Goal: Information Seeking & Learning: Learn about a topic

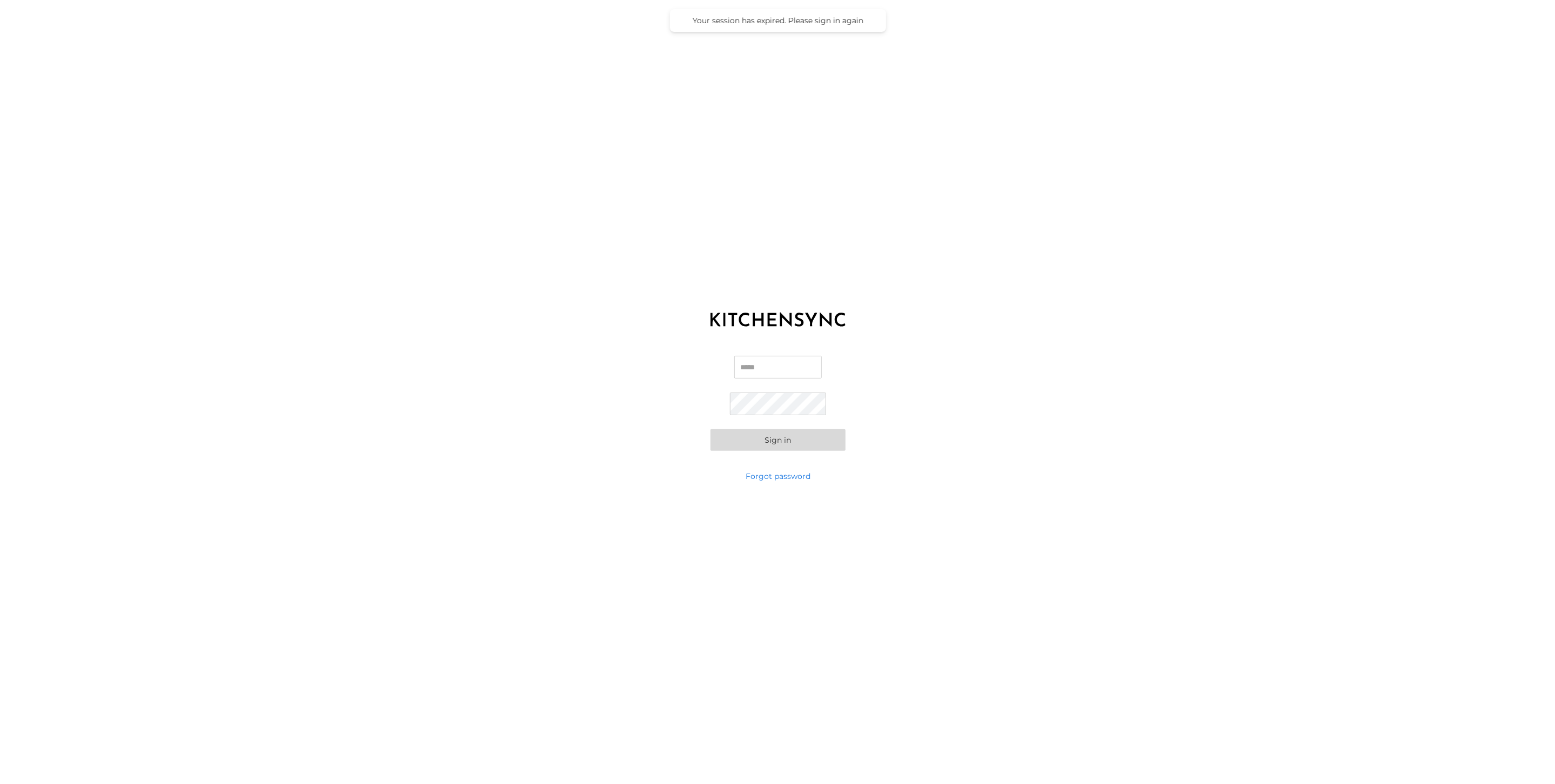
click at [784, 372] on input "Email" at bounding box center [778, 366] width 88 height 23
type input "**********"
click at [710, 409] on button "Sign in" at bounding box center [778, 420] width 135 height 22
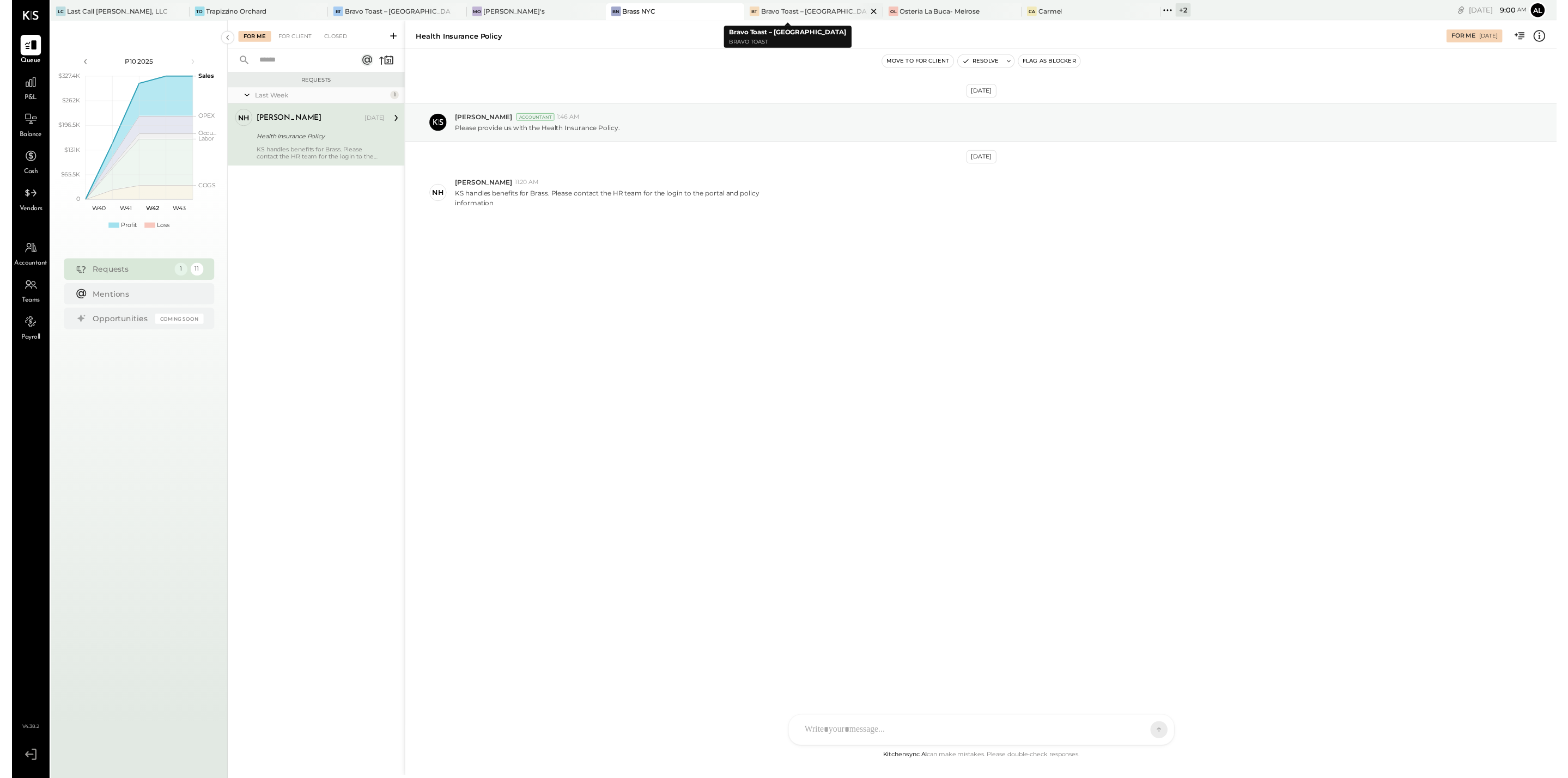
click at [872, 10] on icon at bounding box center [875, 12] width 6 height 6
click at [387, 12] on div "Bravo Toast – [GEOGRAPHIC_DATA]" at bounding box center [407, 10] width 114 height 9
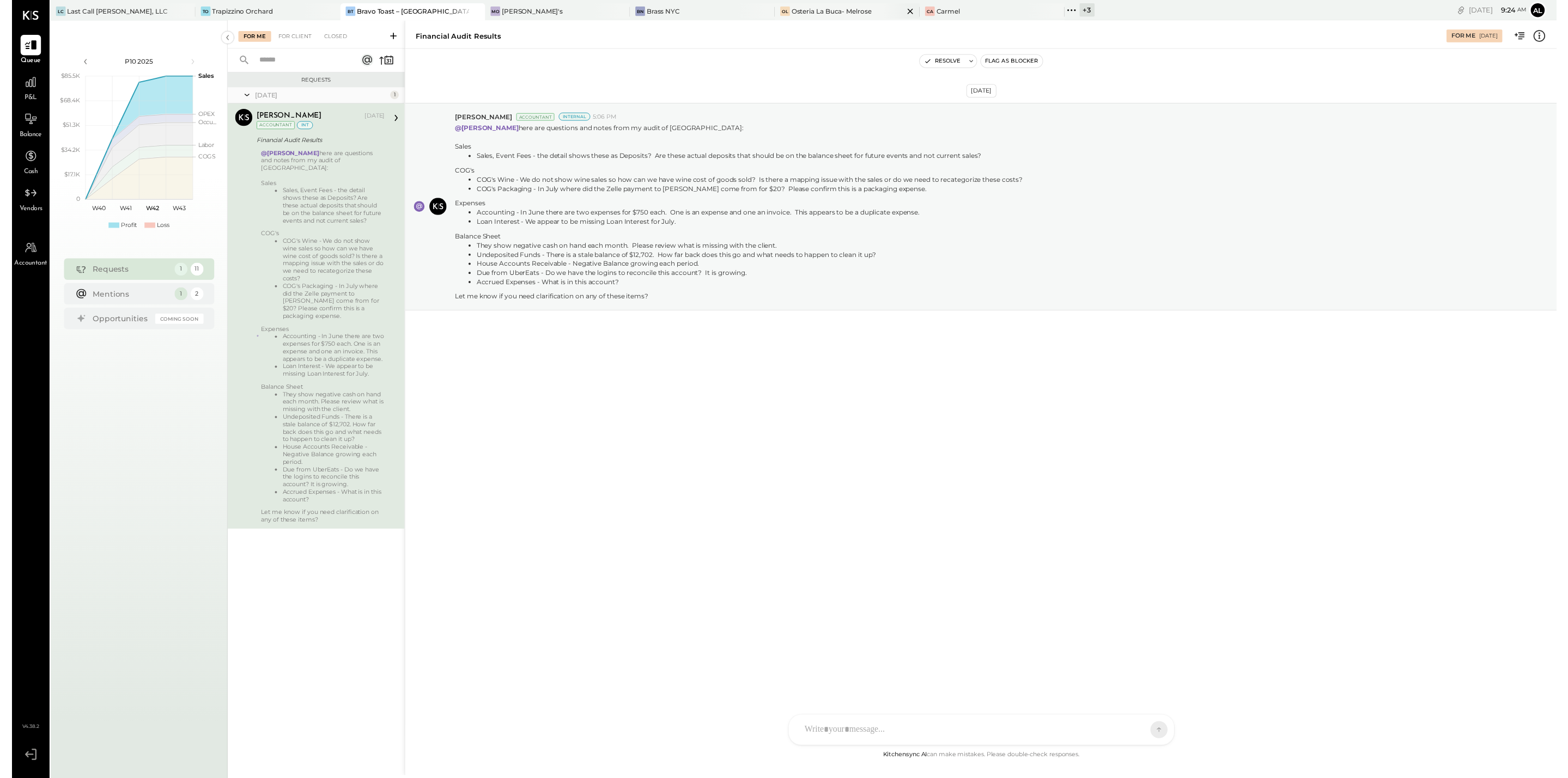
click at [827, 12] on div "Osteria La Buca- Melrose" at bounding box center [832, 10] width 82 height 9
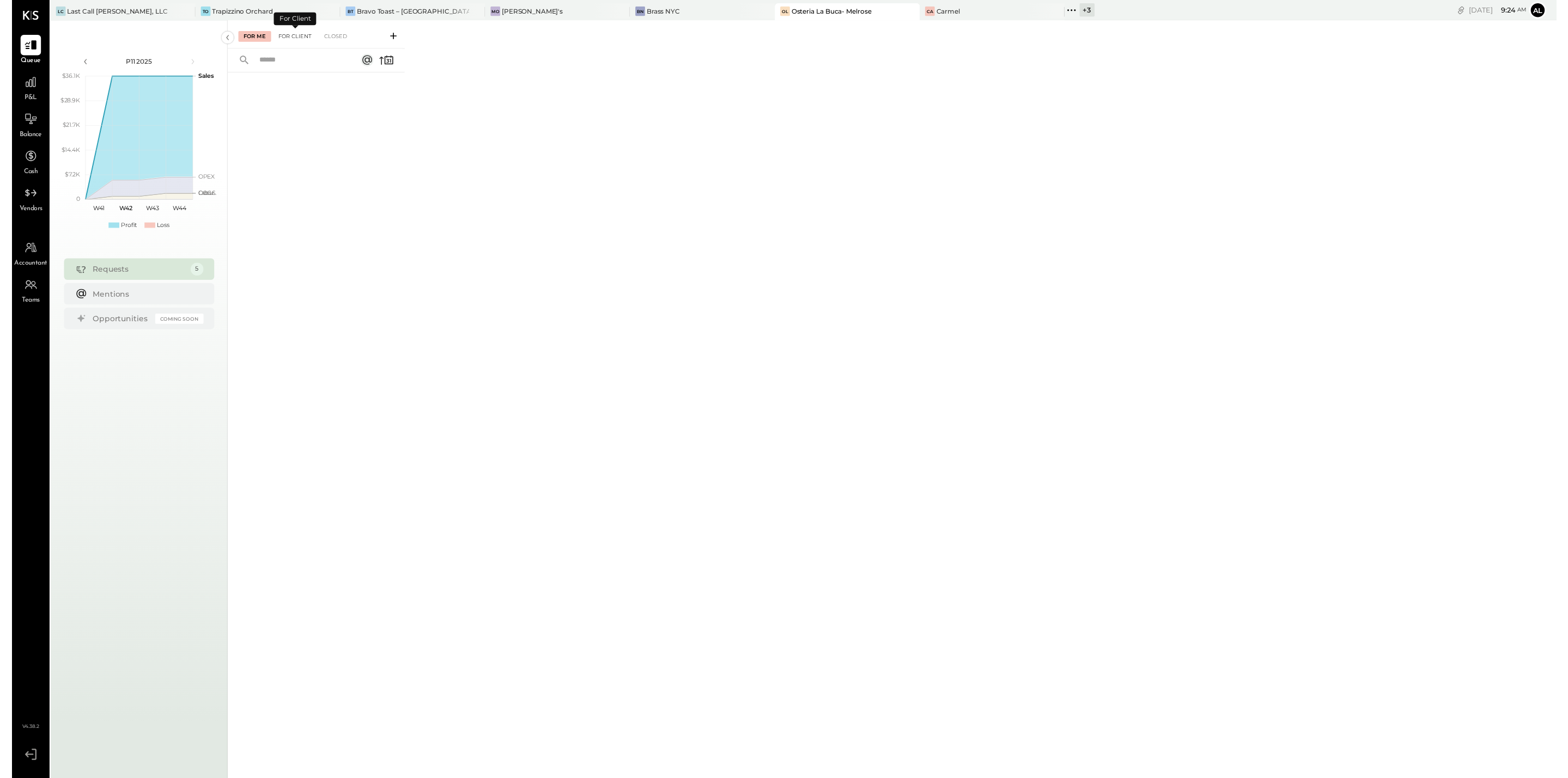
click at [293, 35] on div "For Client" at bounding box center [287, 37] width 44 height 11
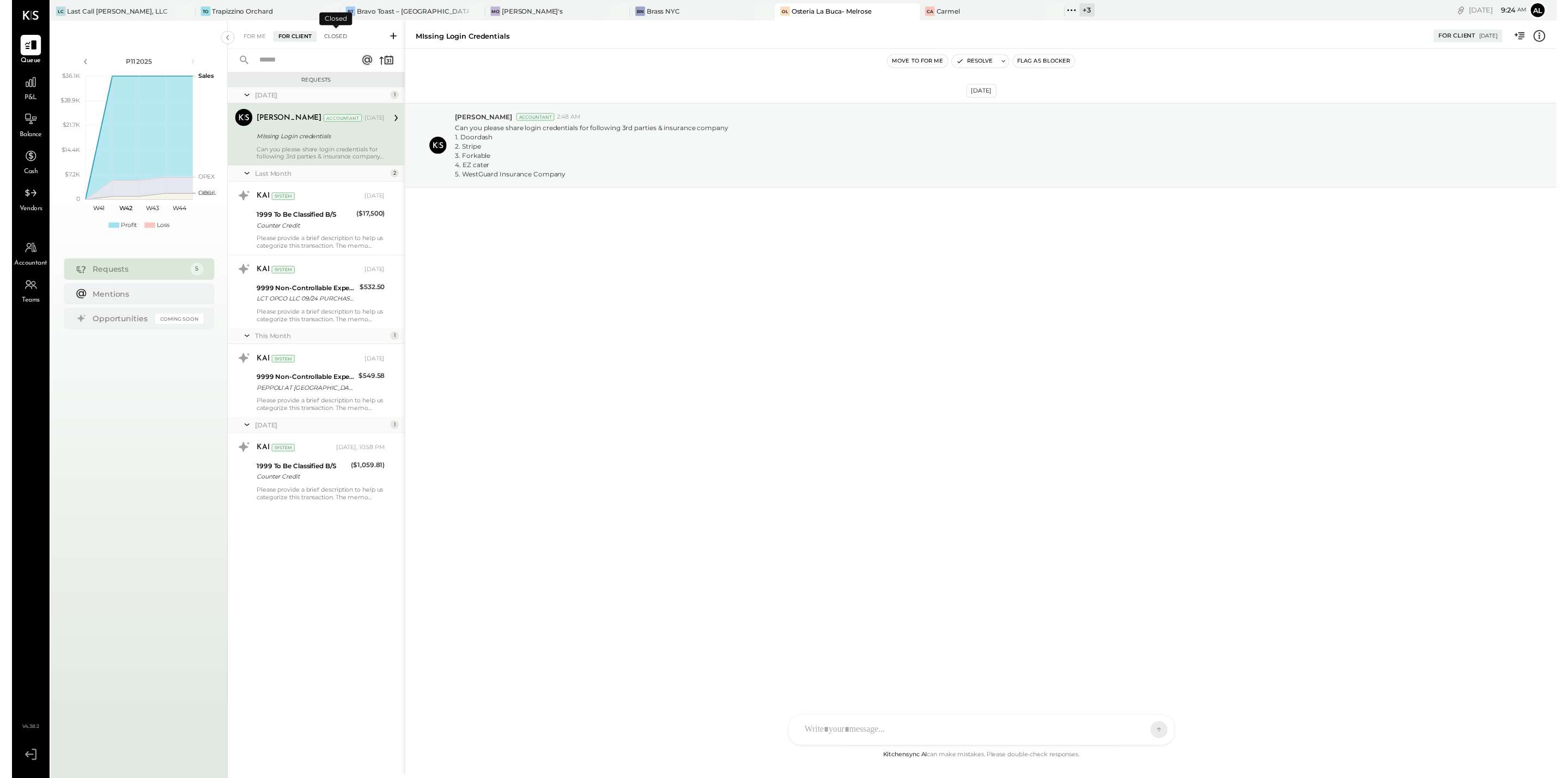
click at [323, 35] on div "Closed" at bounding box center [328, 37] width 34 height 11
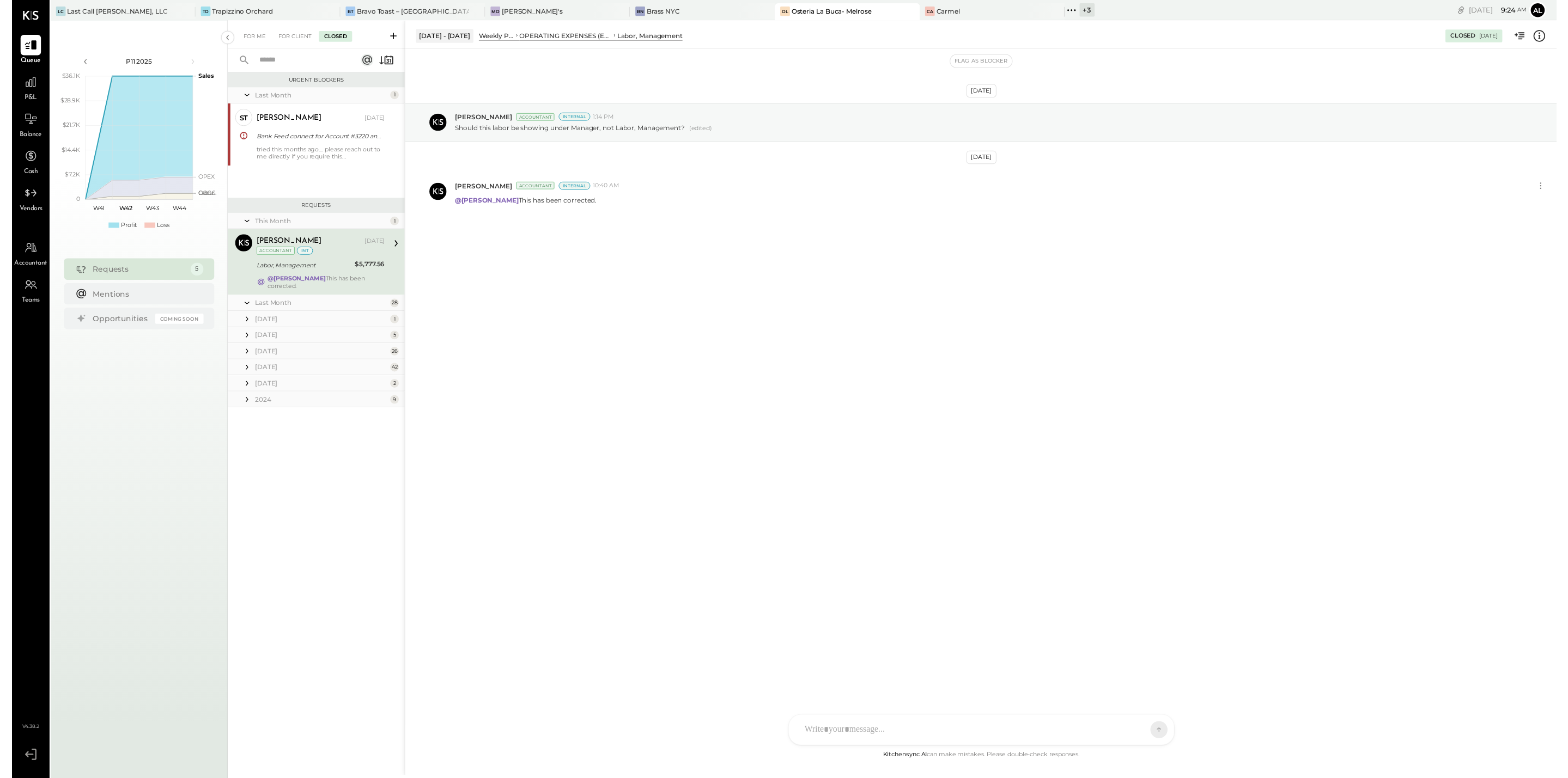
click at [334, 252] on div "[PERSON_NAME] [DATE] Accountant int" at bounding box center [314, 249] width 131 height 22
click at [247, 37] on div "For Me" at bounding box center [247, 37] width 33 height 11
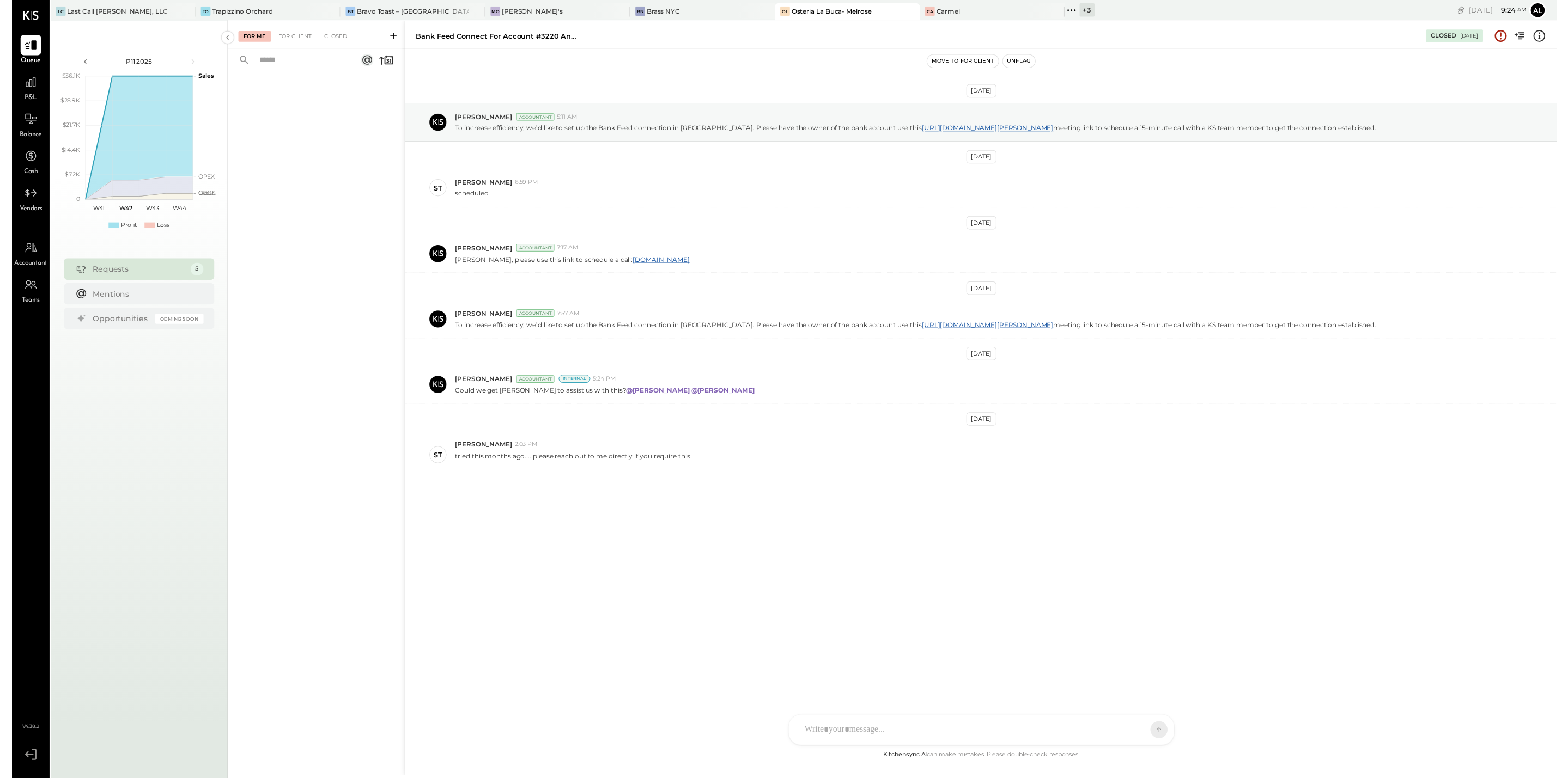
click at [376, 160] on div at bounding box center [309, 411] width 180 height 676
click at [21, 86] on icon at bounding box center [19, 84] width 11 height 11
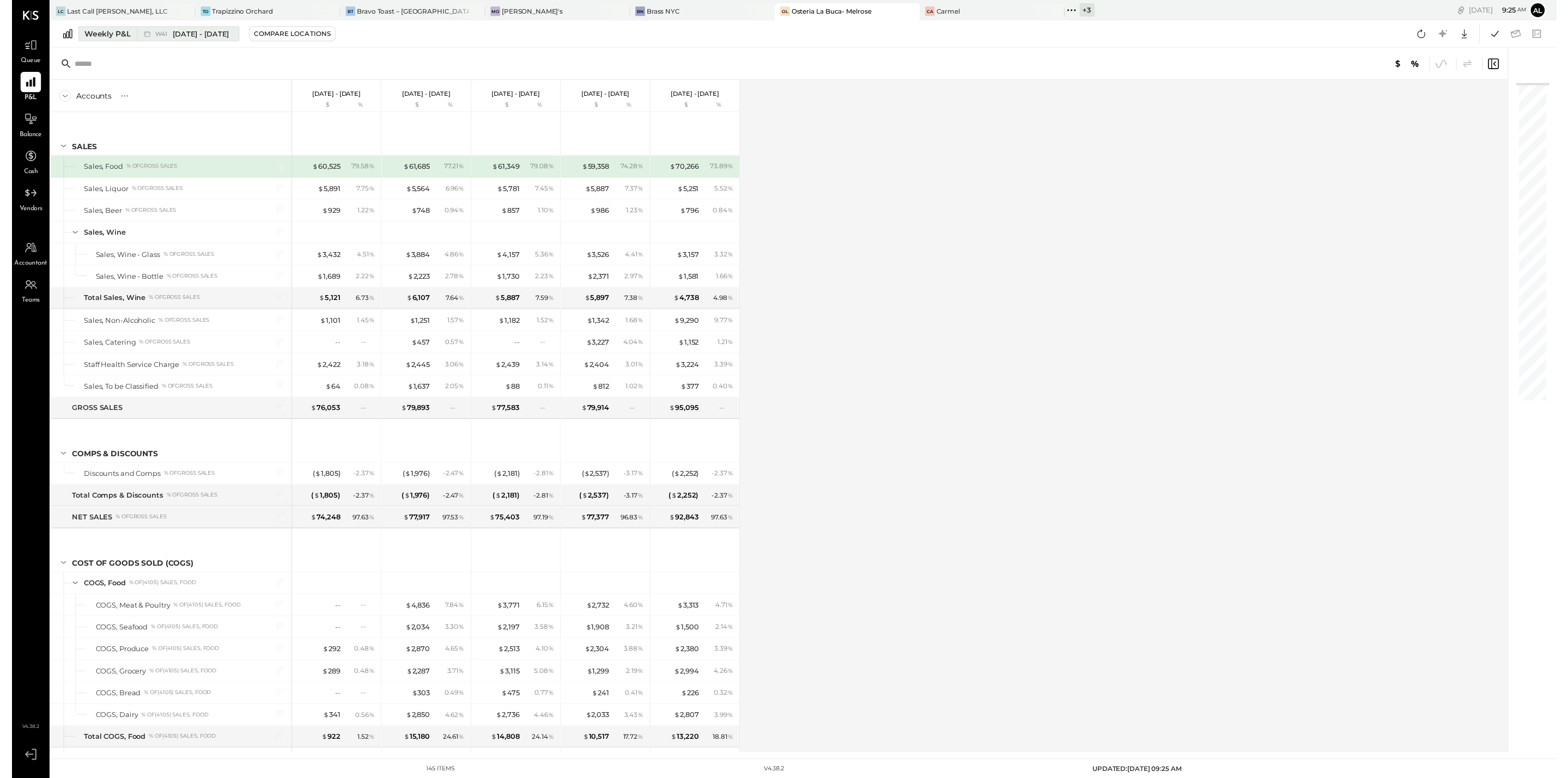
click at [96, 36] on div "Weekly P&L" at bounding box center [97, 35] width 47 height 11
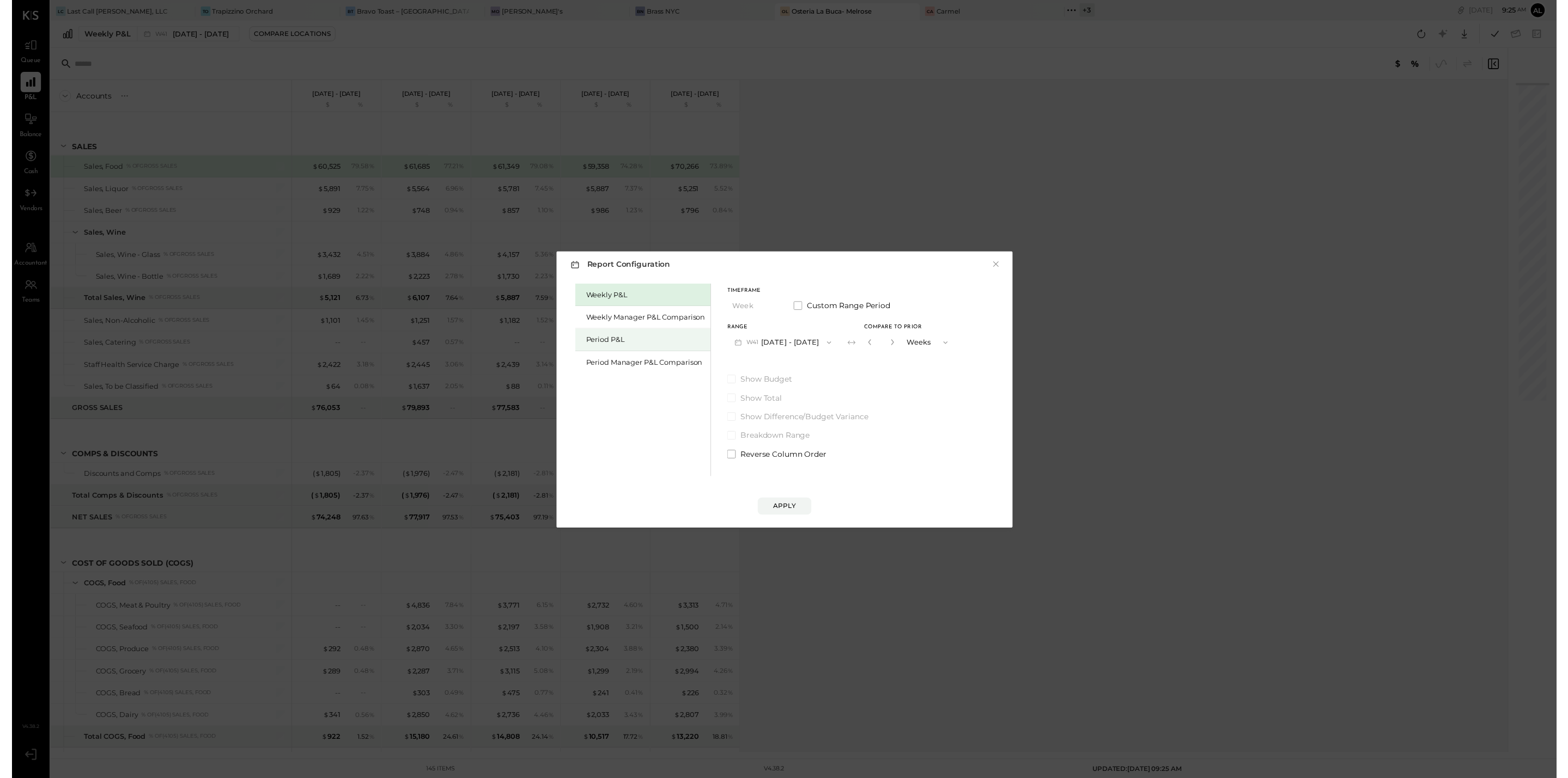
click at [660, 341] on div "Period P&L" at bounding box center [643, 344] width 121 height 10
click at [805, 340] on button "P11 [DATE] - [DATE]" at bounding box center [781, 347] width 110 height 20
click at [816, 364] on div "P10 [DATE] - [DATE]" at bounding box center [789, 372] width 124 height 23
click at [1003, 264] on button "×" at bounding box center [999, 269] width 10 height 11
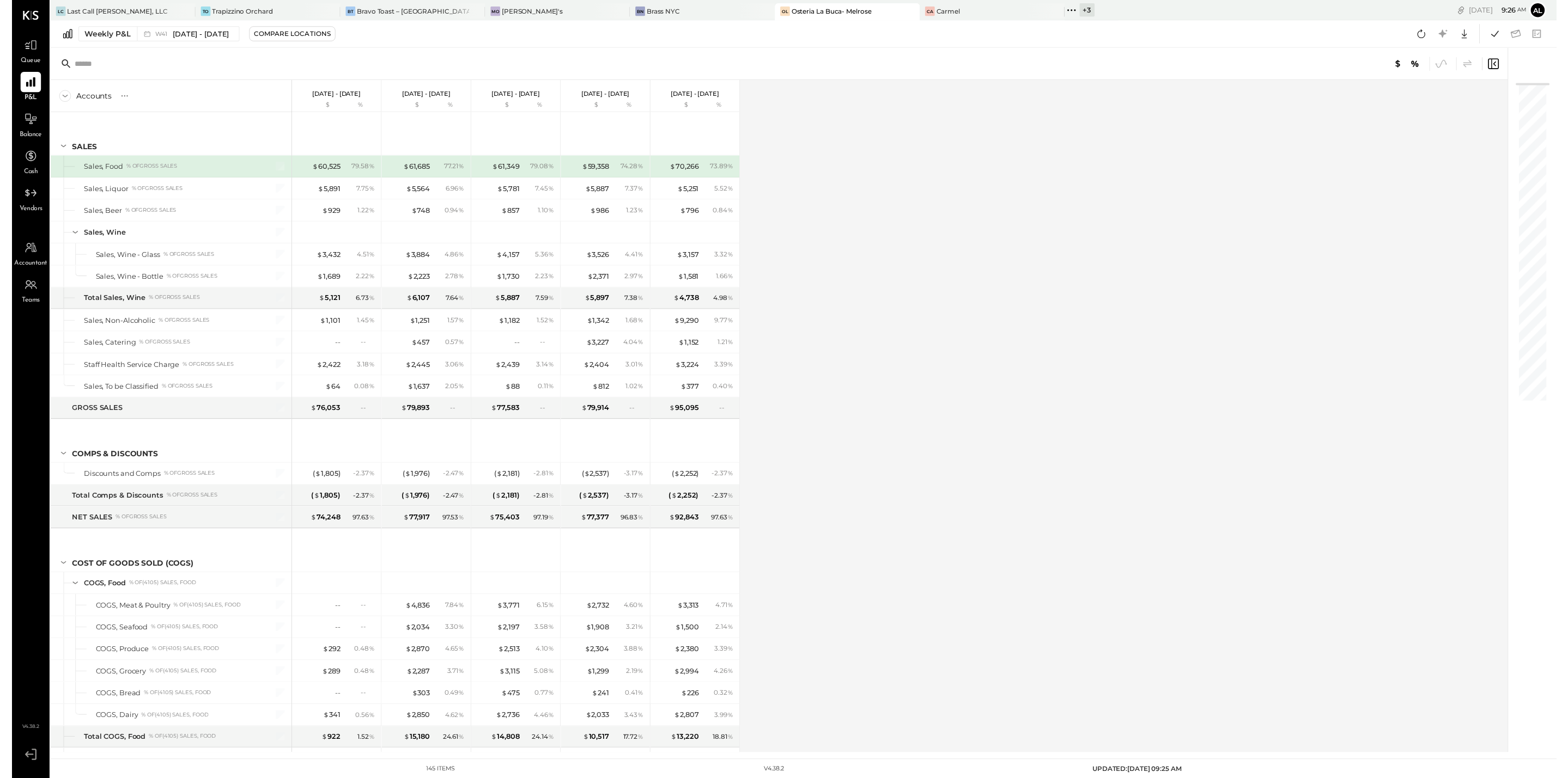
click at [108, 43] on div "Weekly P&L W41 [DATE] - [DATE] Compare Locations Google Sheets Excel" at bounding box center [804, 35] width 1530 height 28
click at [104, 31] on div "Weekly P&L" at bounding box center [97, 35] width 47 height 11
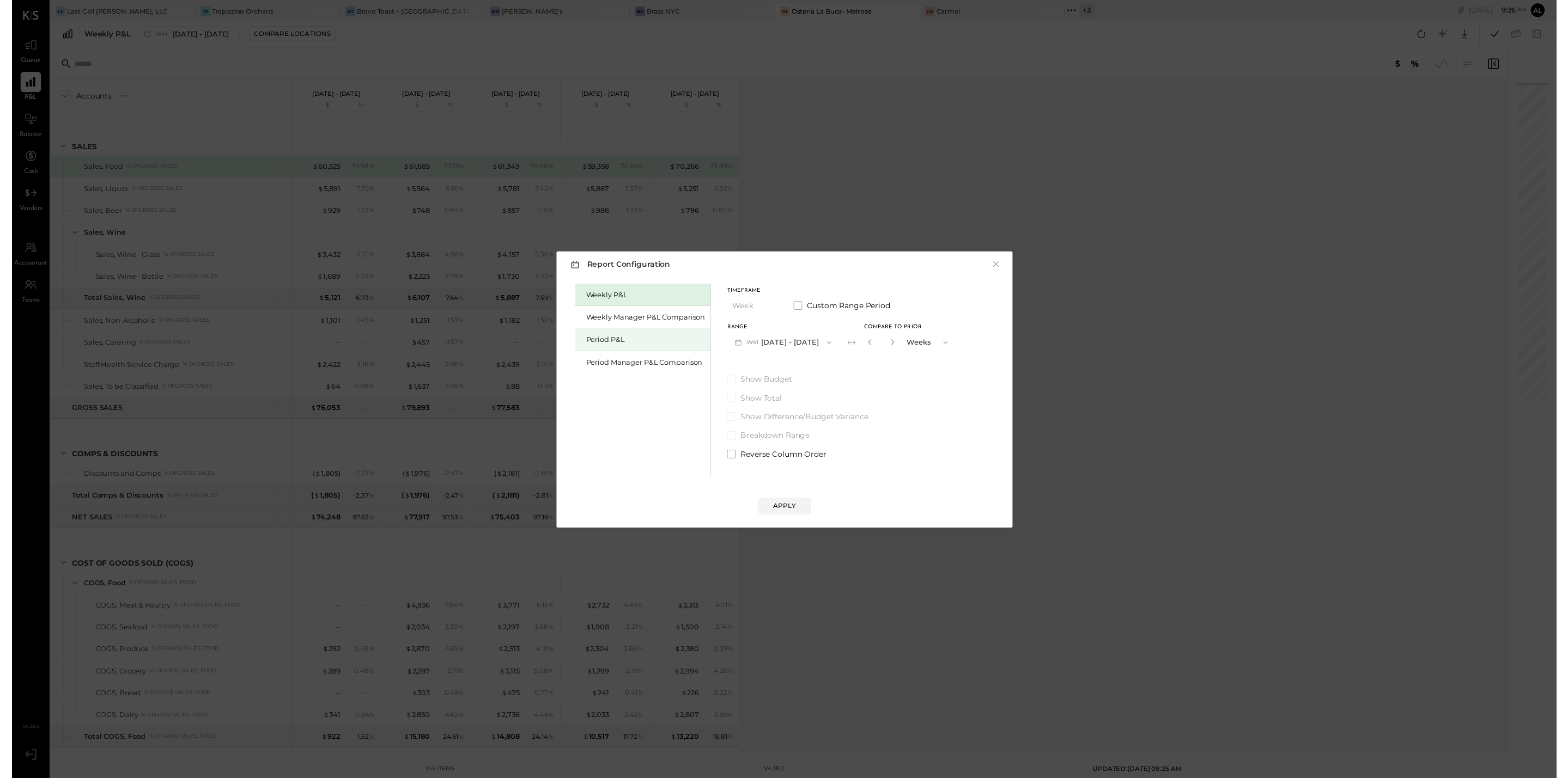
click at [637, 334] on div "Period P&L" at bounding box center [640, 345] width 137 height 23
click at [802, 338] on button "P11 [DATE] - [DATE]" at bounding box center [781, 347] width 110 height 20
click at [819, 365] on div "P10 [DATE] - [DATE]" at bounding box center [789, 372] width 124 height 23
click at [877, 345] on div "Compare" at bounding box center [872, 349] width 35 height 9
click at [888, 347] on input "*" at bounding box center [881, 348] width 15 height 18
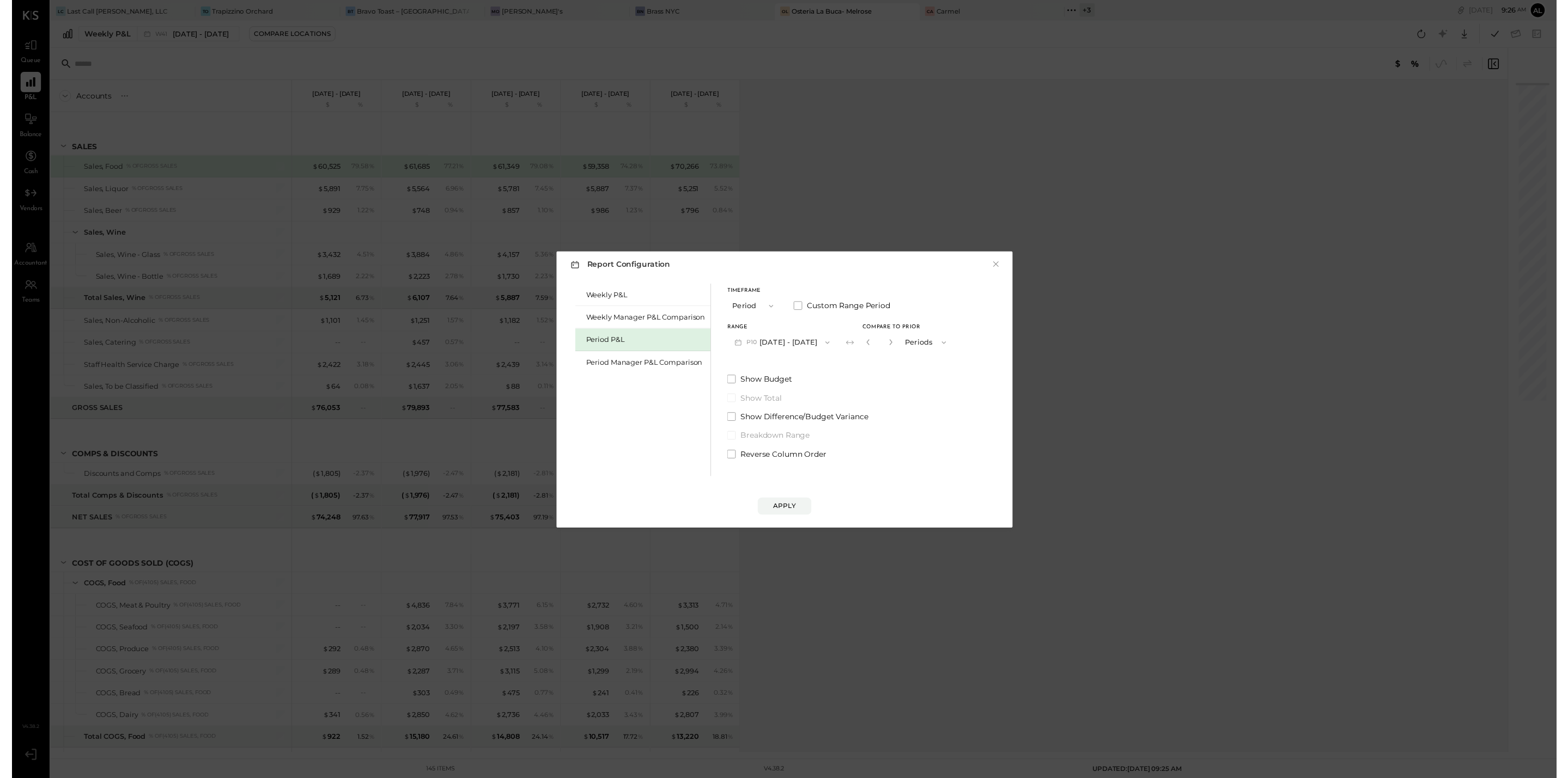
click at [911, 342] on button "Periods" at bounding box center [928, 347] width 55 height 20
click at [888, 344] on input "*" at bounding box center [881, 348] width 15 height 18
click at [897, 342] on button "button" at bounding box center [892, 347] width 9 height 12
type input "*"
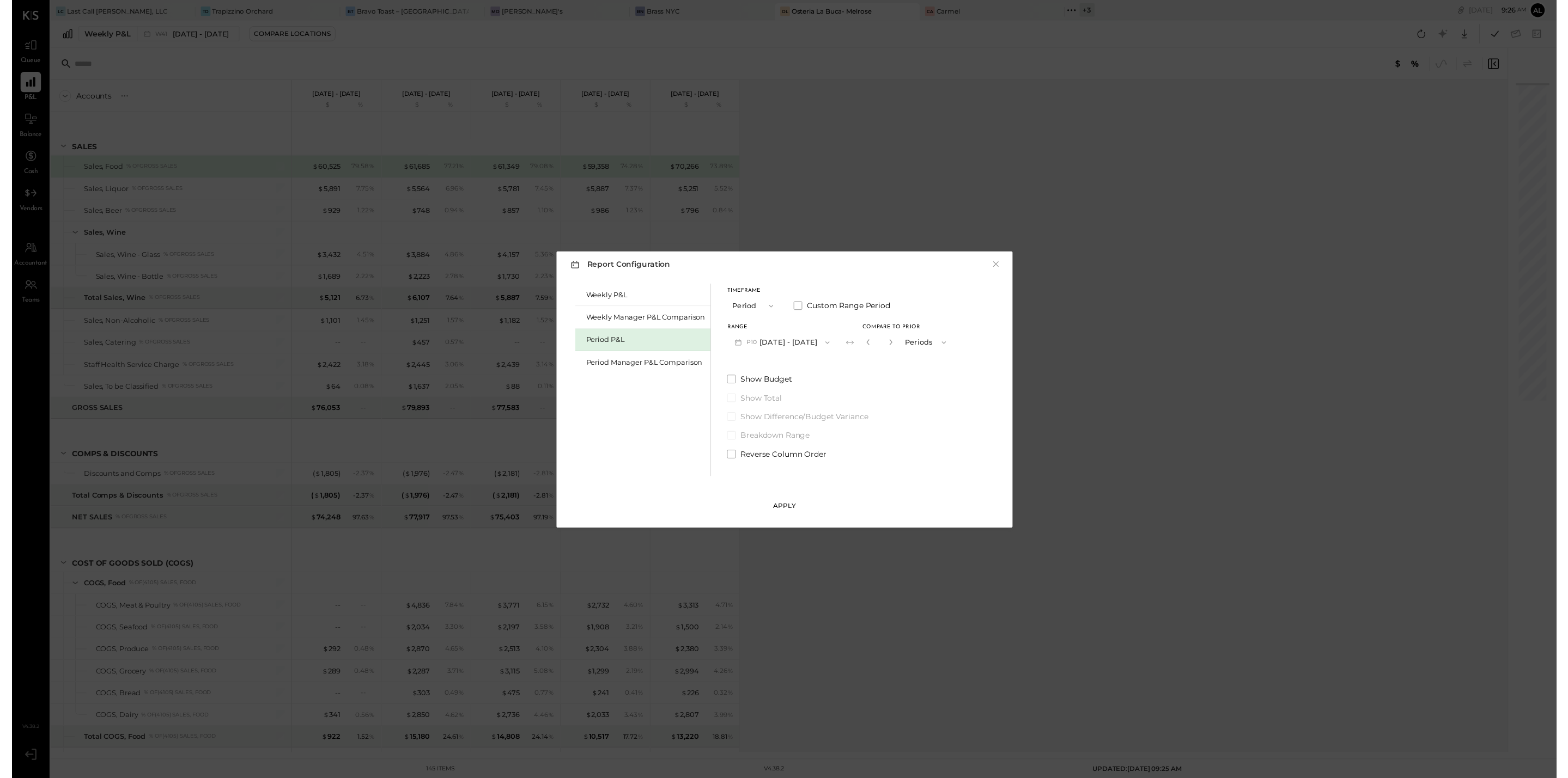
click at [803, 510] on button "Apply" at bounding box center [784, 514] width 55 height 17
